Goal: Transaction & Acquisition: Purchase product/service

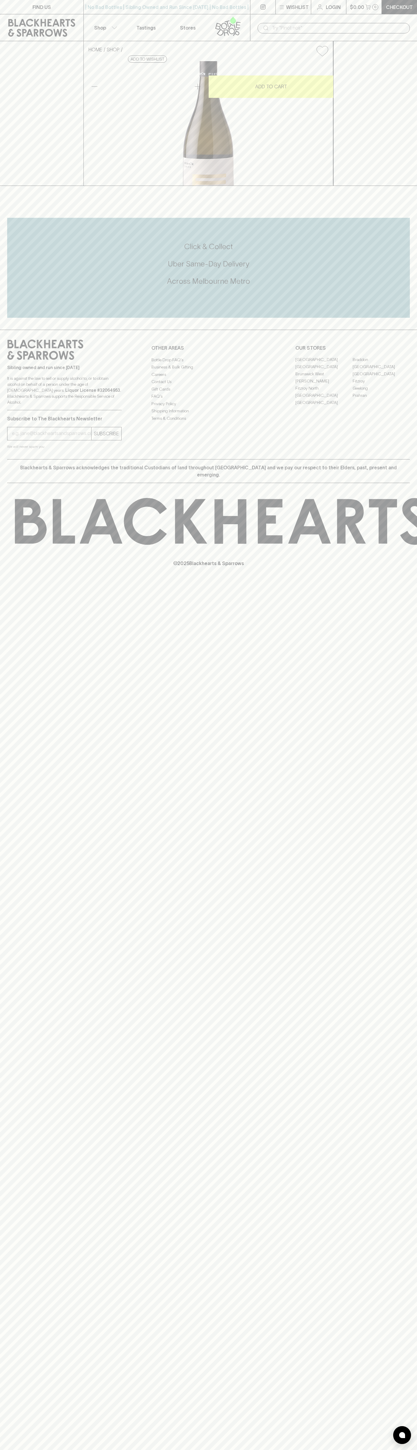
click at [366, 0] on button "$0.00 0" at bounding box center [364, 7] width 35 height 14
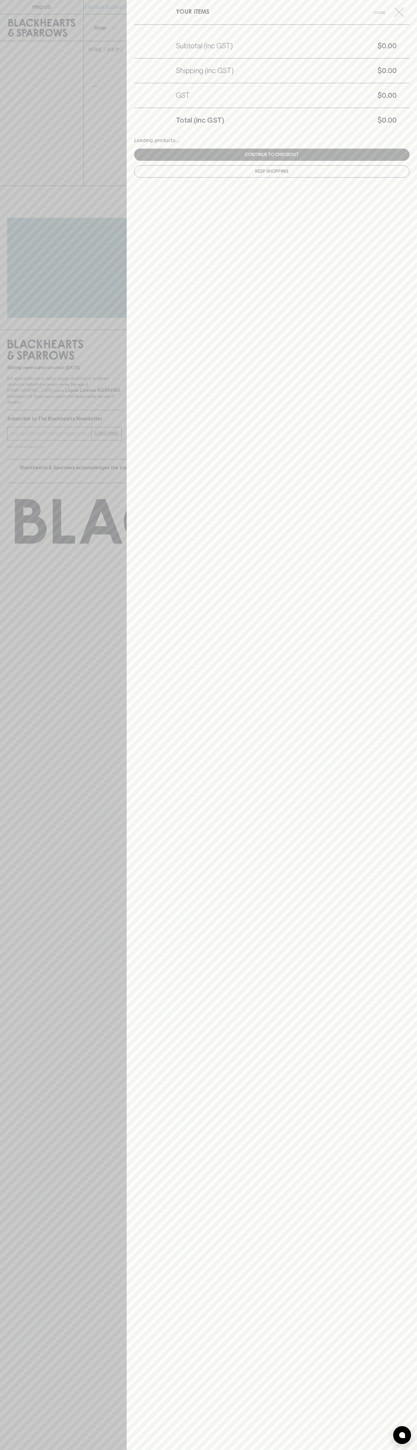
click at [275, 1449] on html "FIND US | No Bad Bottles | Sibling Owned and Run Since [DATE] | No Bad Bottles …" at bounding box center [208, 725] width 417 height 1450
click at [24, 718] on div at bounding box center [208, 725] width 417 height 1450
